Goal: Check status

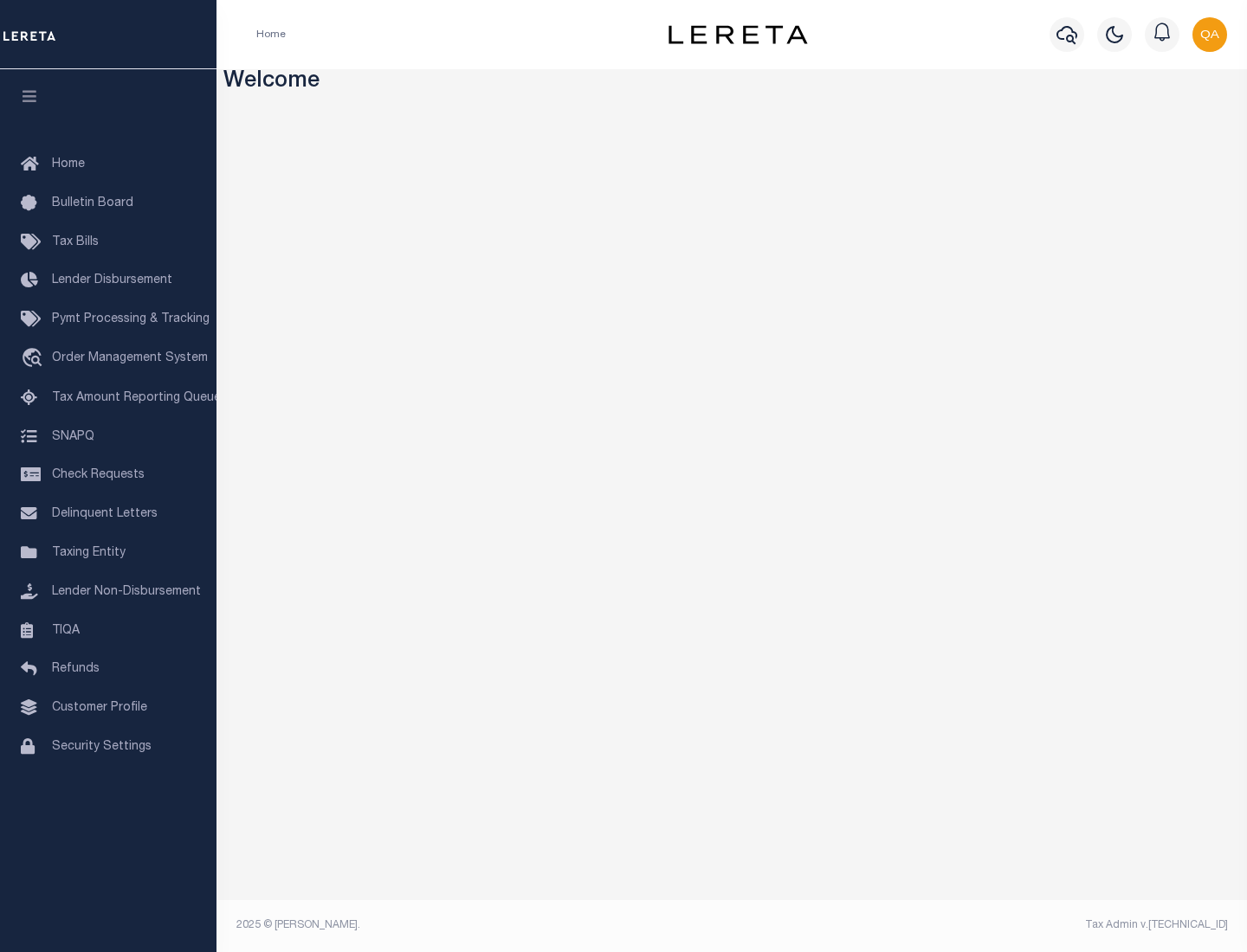
click at [109, 476] on span "Check Requests" at bounding box center [98, 476] width 93 height 12
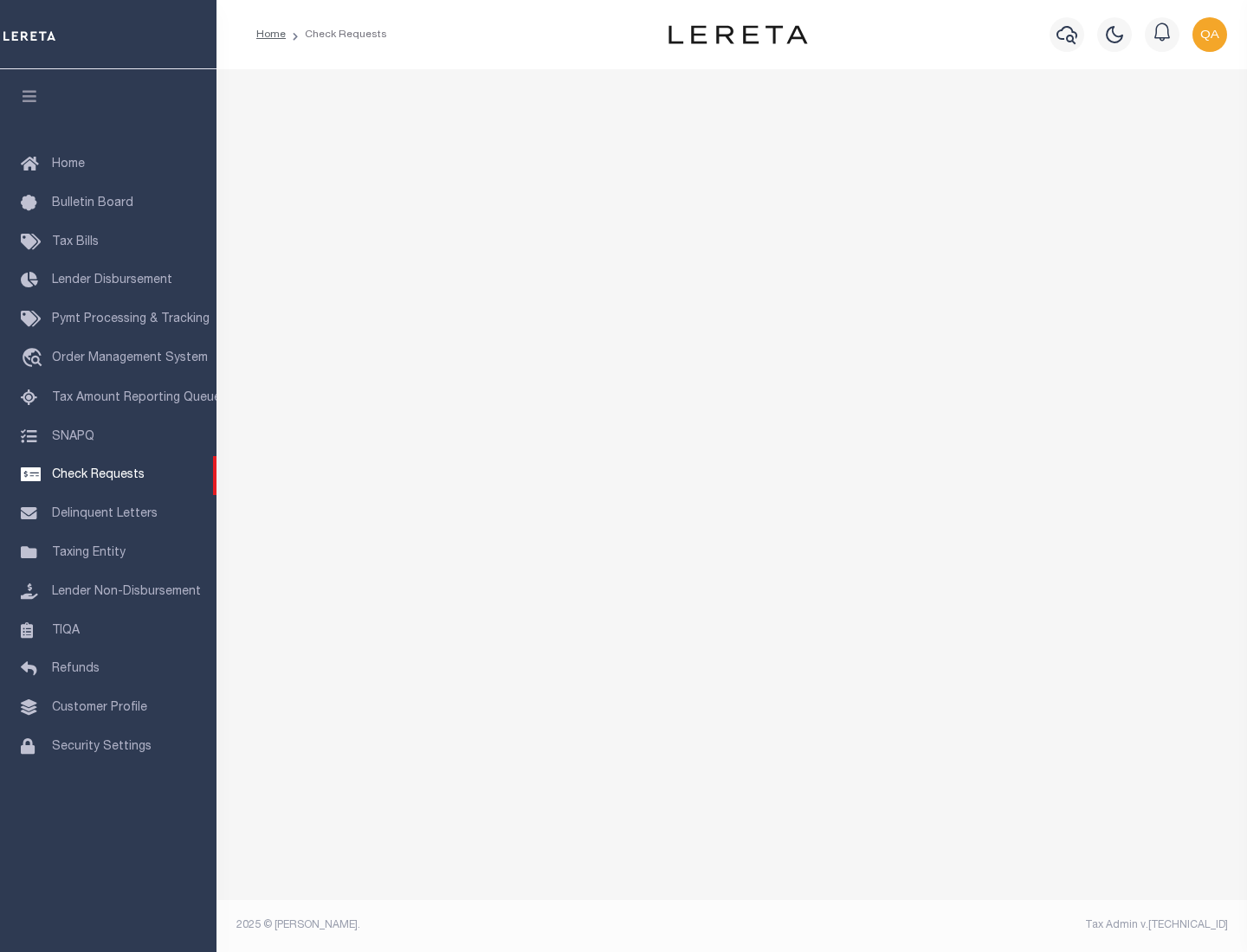
select select "50"
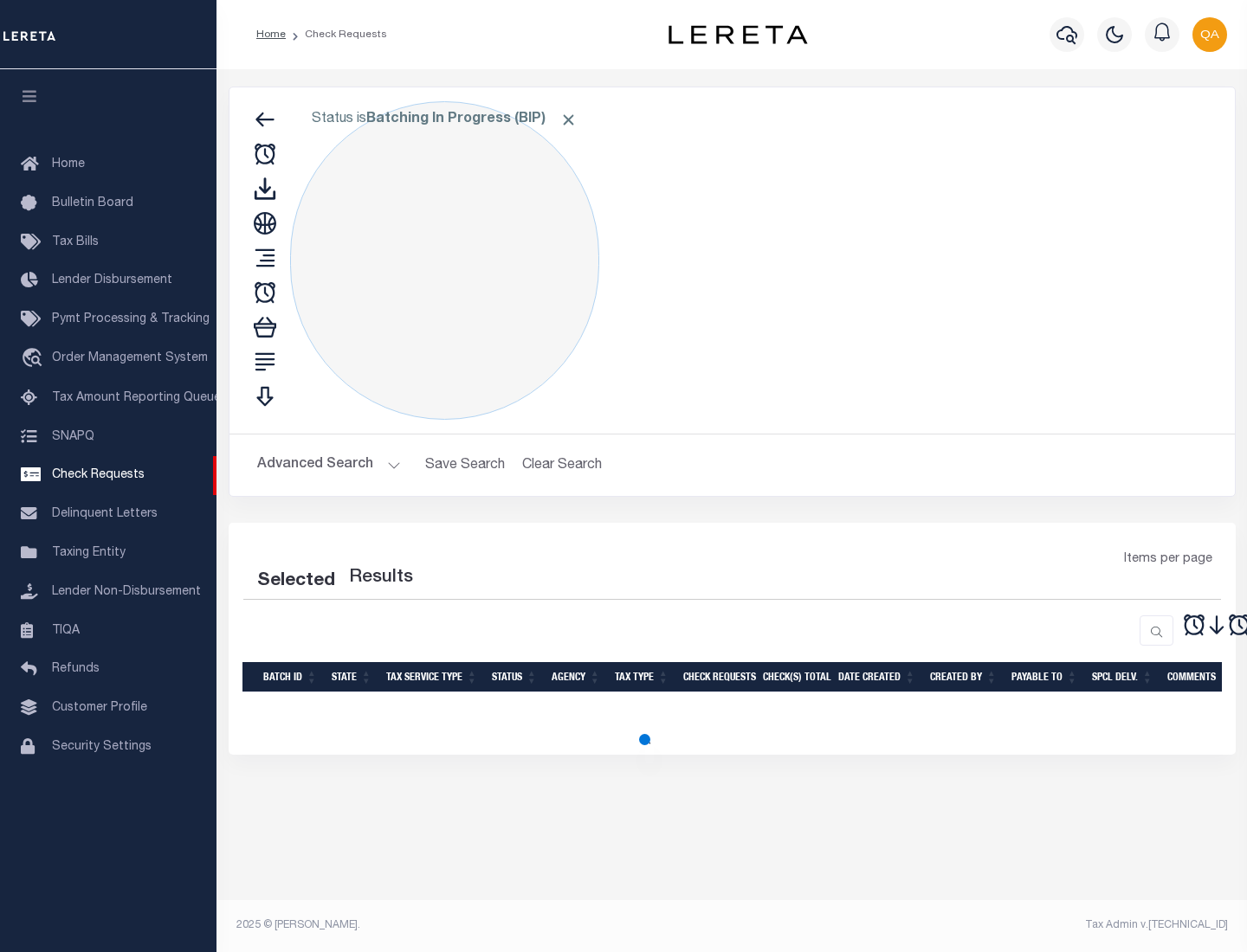
select select "50"
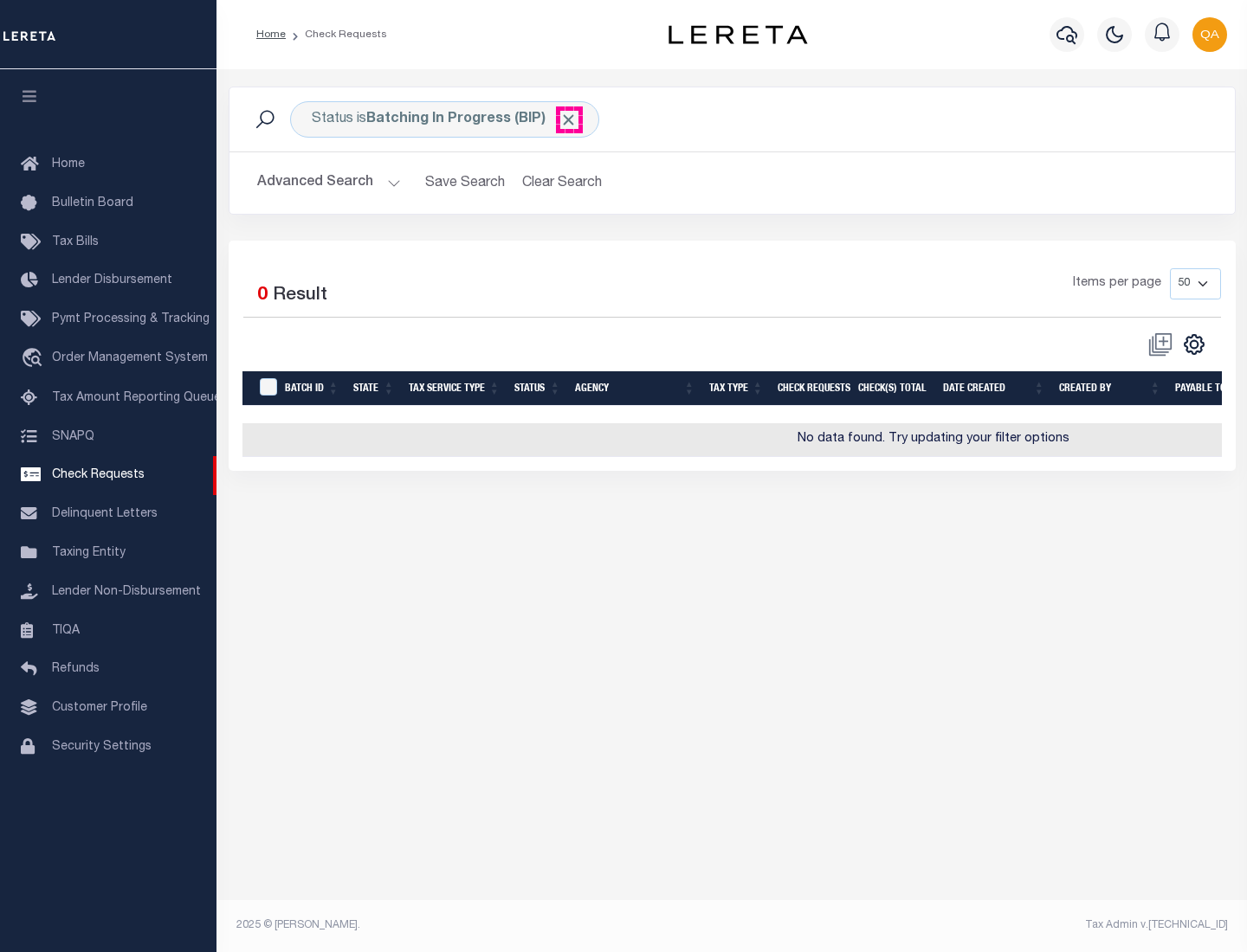
click at [569, 119] on span "Click to Remove" at bounding box center [568, 120] width 19 height 19
